Goal: Task Accomplishment & Management: Complete application form

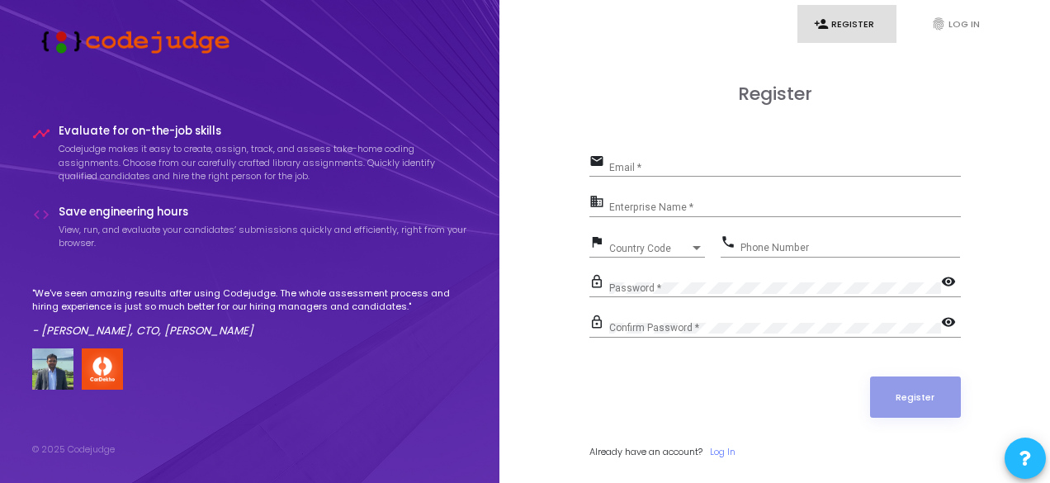
drag, startPoint x: 706, startPoint y: 148, endPoint x: 676, endPoint y: 169, distance: 37.3
click at [676, 169] on div "Register email Email * business Enterprise Name * flag Country Code Country Cod…" at bounding box center [774, 289] width 371 height 412
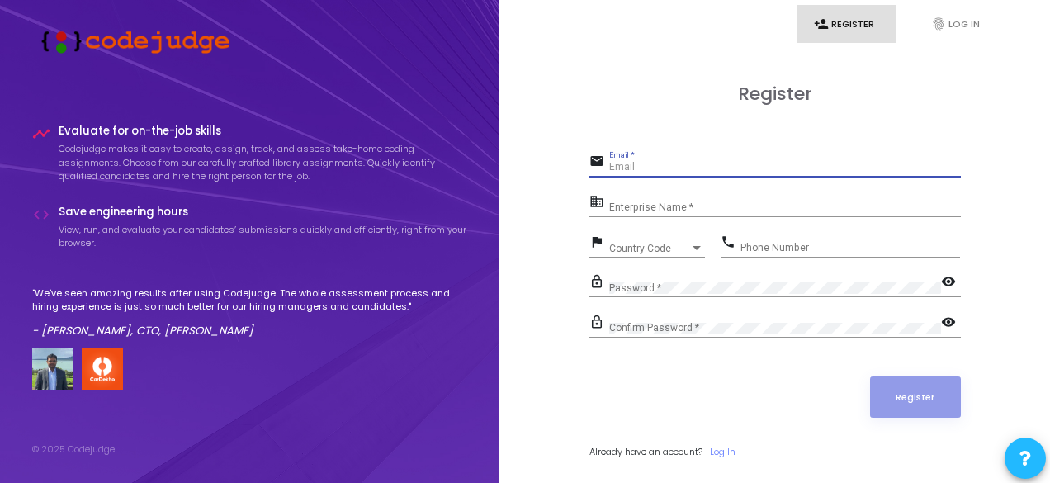
click at [676, 169] on input "Email *" at bounding box center [785, 168] width 352 height 12
type input "[EMAIL_ADDRESS][DOMAIN_NAME]"
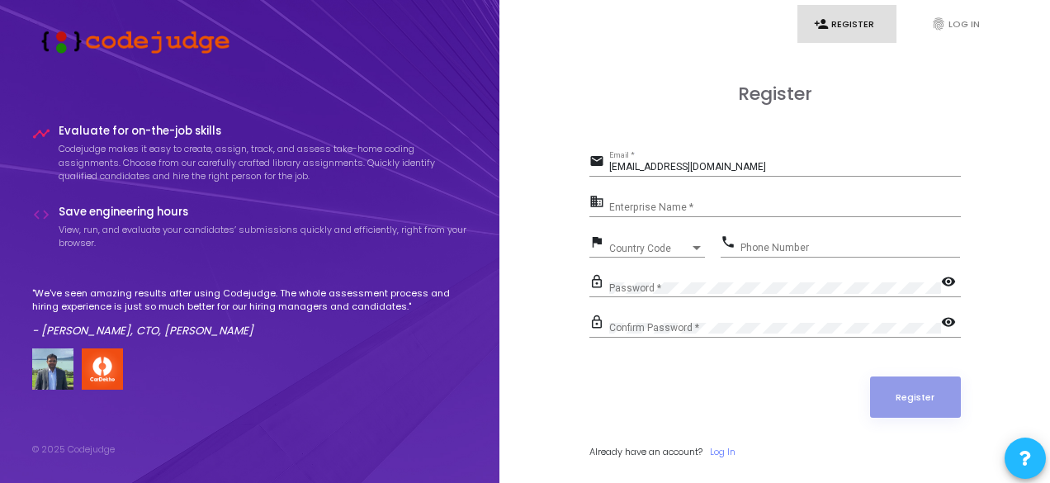
click at [649, 199] on div "Enterprise Name *" at bounding box center [785, 204] width 352 height 26
paste input "payoneer"
click at [613, 206] on input "payoneer" at bounding box center [785, 208] width 352 height 12
type input "Payoneer"
click at [652, 243] on span "Country Code" at bounding box center [638, 248] width 59 height 11
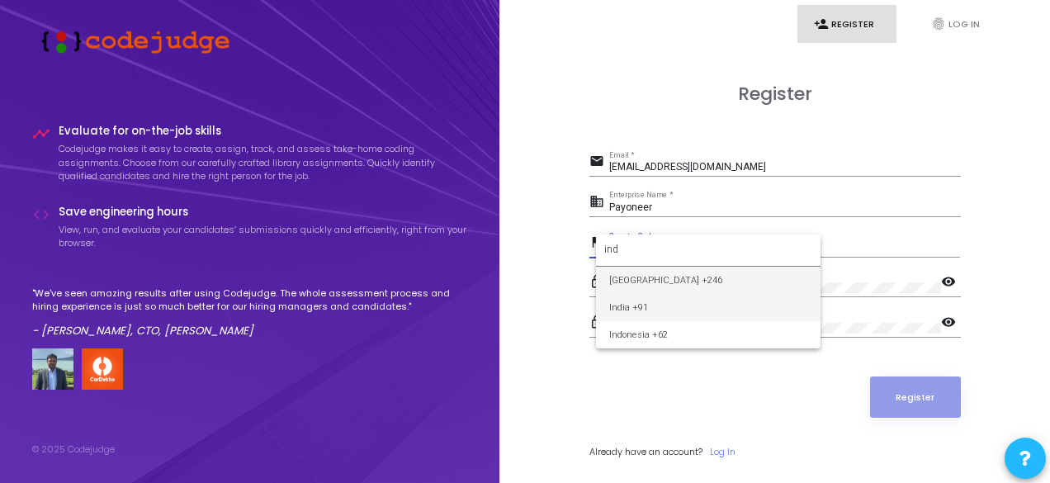
type input "ind"
click at [636, 296] on span "India +91" at bounding box center [708, 307] width 198 height 27
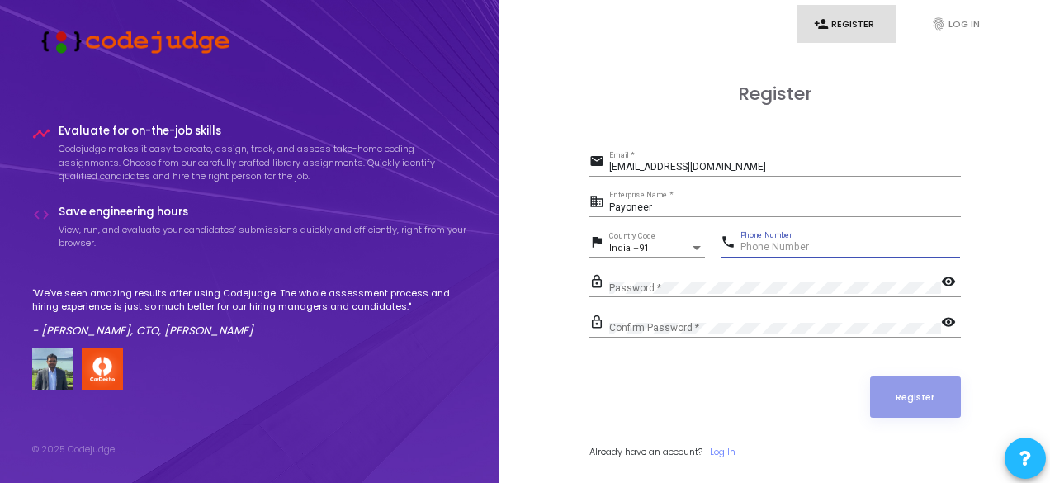
click at [782, 250] on input "Phone Number" at bounding box center [850, 248] width 220 height 12
type input "9198234568"
click at [641, 285] on div "Password *" at bounding box center [775, 285] width 332 height 26
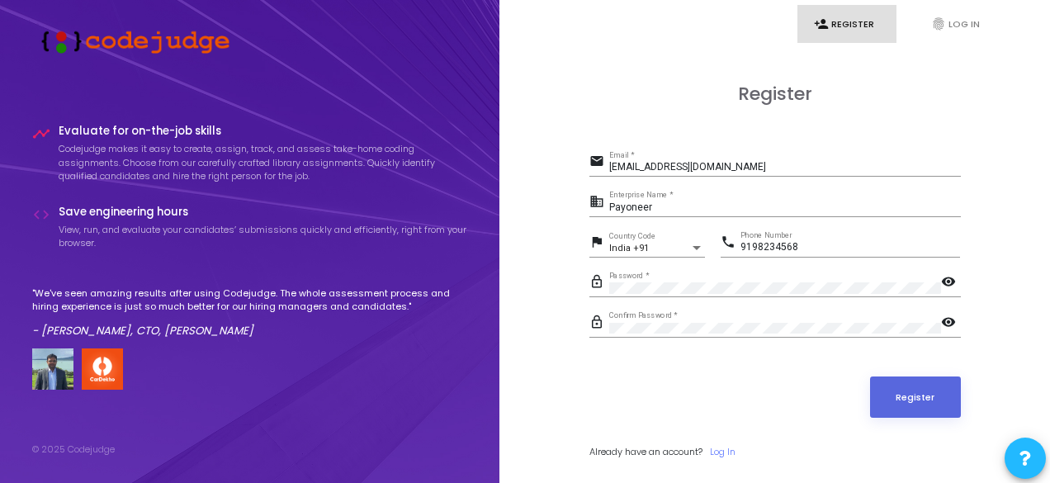
click at [947, 276] on mat-icon "visibility" at bounding box center [951, 283] width 20 height 20
click at [950, 320] on mat-icon "visibility" at bounding box center [951, 324] width 20 height 20
click at [900, 388] on button "Register" at bounding box center [915, 396] width 91 height 41
